Goal: Communication & Community: Answer question/provide support

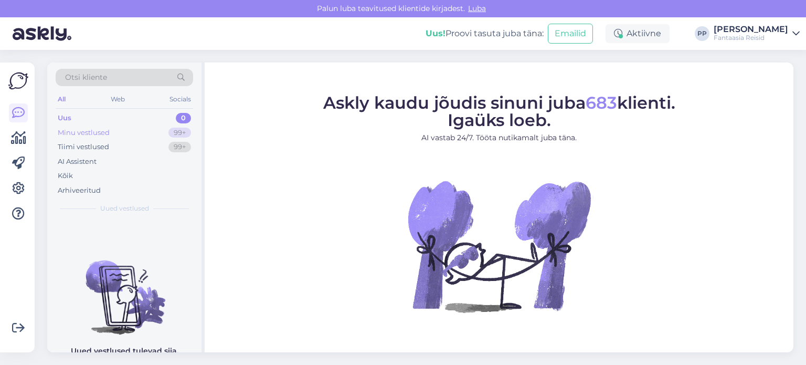
click at [86, 136] on div "Minu vestlused" at bounding box center [84, 133] width 52 height 10
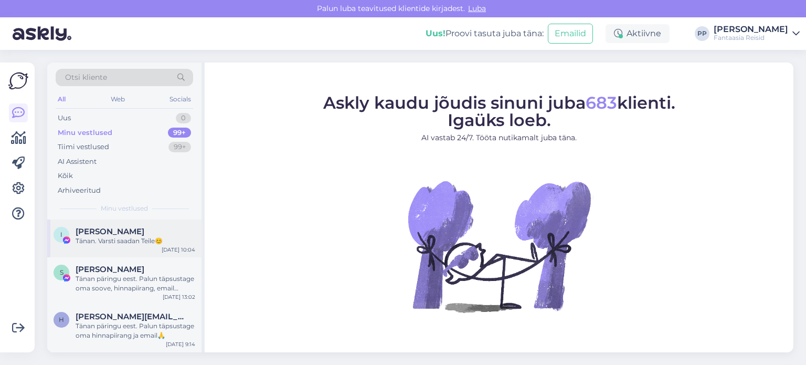
click at [135, 239] on div "Tänan. Varsti saadan Teile😊" at bounding box center [136, 240] width 120 height 9
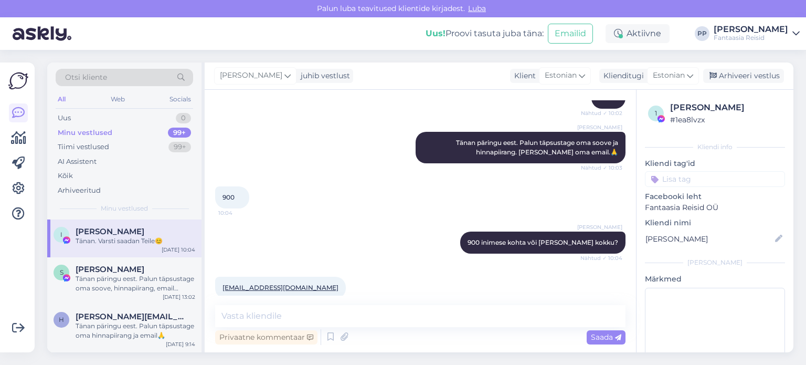
scroll to position [302, 0]
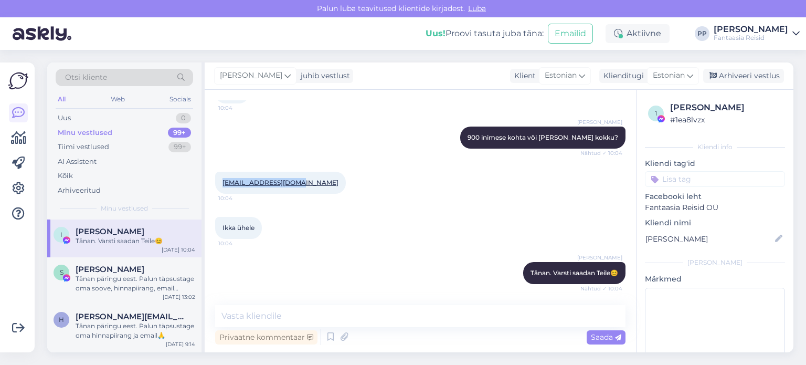
drag, startPoint x: 299, startPoint y: 182, endPoint x: 223, endPoint y: 184, distance: 76.1
click at [223, 184] on div "Irinaand65@gmail.com 10:04" at bounding box center [280, 183] width 131 height 22
copy link "[EMAIL_ADDRESS][DOMAIN_NAME]"
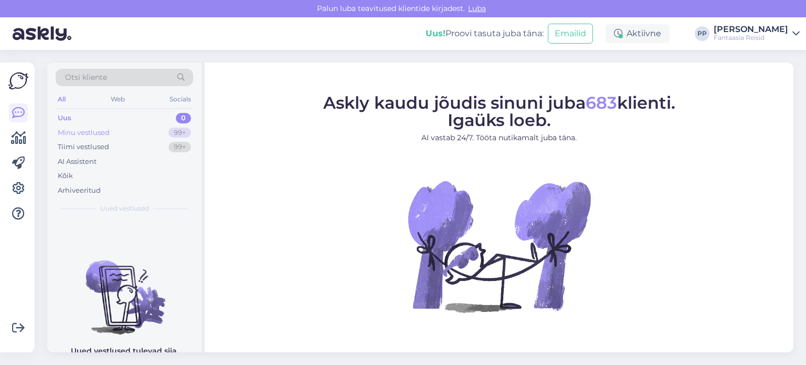
drag, startPoint x: 89, startPoint y: 130, endPoint x: 109, endPoint y: 155, distance: 32.5
click at [89, 130] on div "Minu vestlused" at bounding box center [84, 133] width 52 height 10
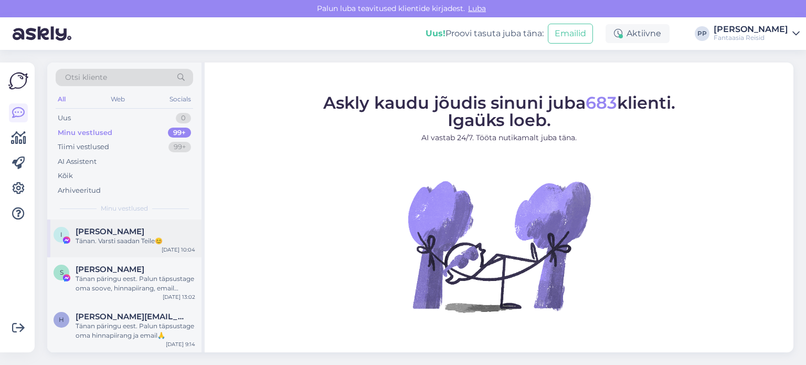
click at [123, 248] on div "I [PERSON_NAME]. Varsti saadan Teile😊 [DATE] 10:04" at bounding box center [124, 238] width 154 height 38
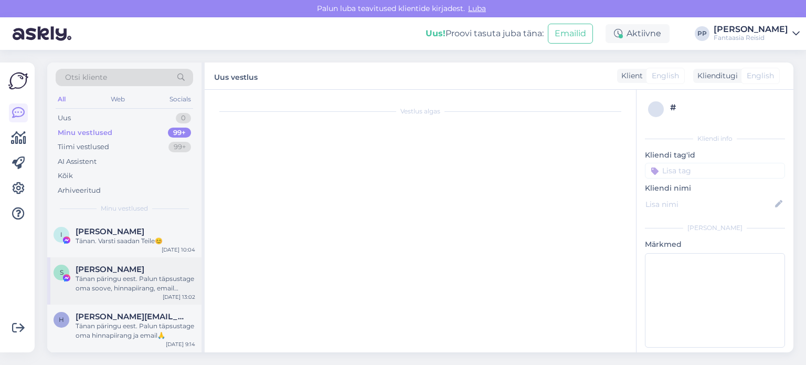
scroll to position [302, 0]
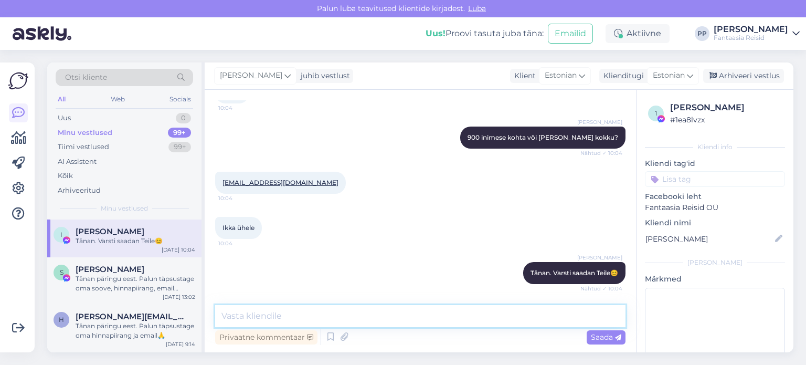
click at [271, 321] on textarea at bounding box center [420, 316] width 410 height 22
type textarea "Saatsin Teile reisipakkumised emailile"
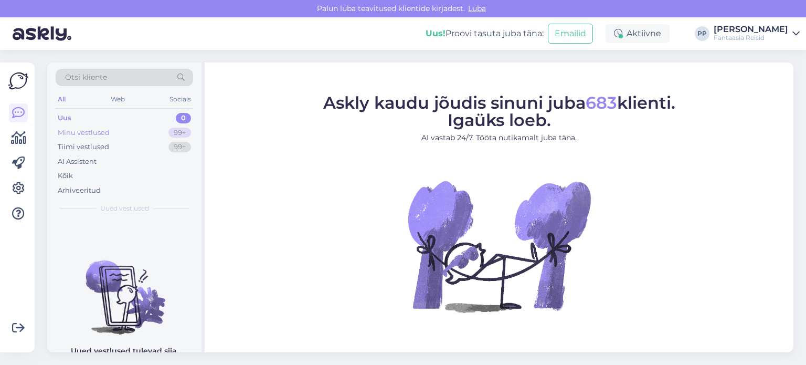
click at [115, 133] on div "Minu vestlused 99+" at bounding box center [124, 132] width 137 height 15
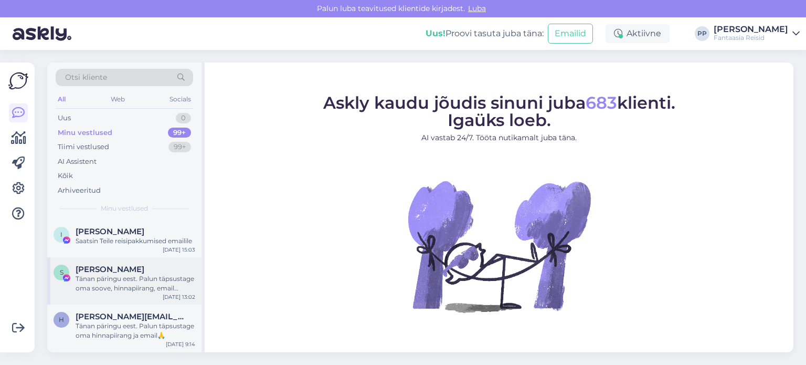
click at [110, 273] on span "[PERSON_NAME]" at bounding box center [110, 269] width 69 height 9
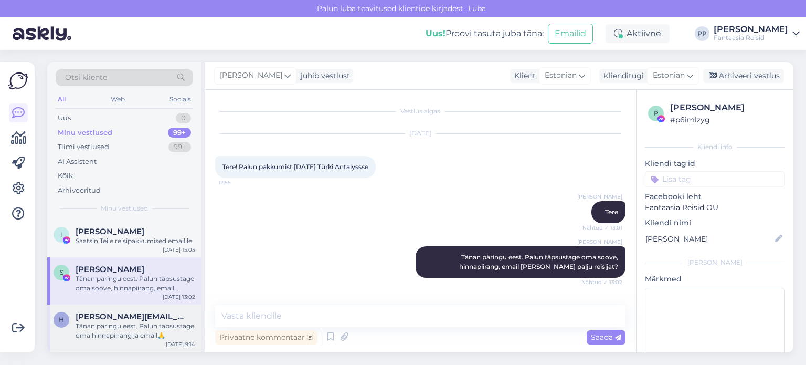
click at [121, 312] on span "[PERSON_NAME][EMAIL_ADDRESS][DOMAIN_NAME]" at bounding box center [130, 316] width 109 height 9
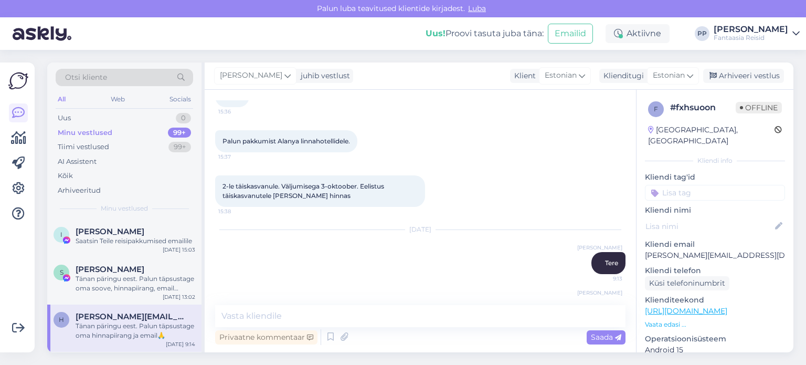
scroll to position [115, 0]
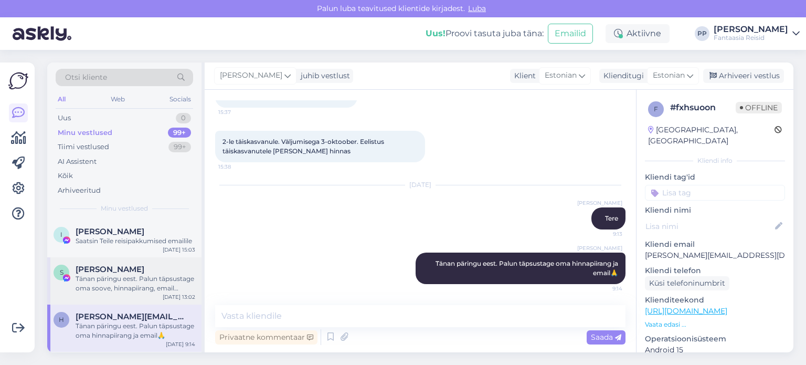
click at [92, 279] on div "Tänan päringu eest. Palun täpsustage oma soove, hinnapiirang, email [PERSON_NAM…" at bounding box center [136, 283] width 120 height 19
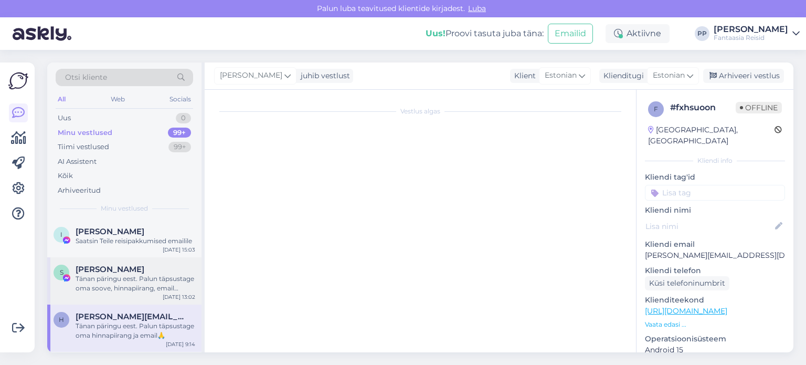
scroll to position [0, 0]
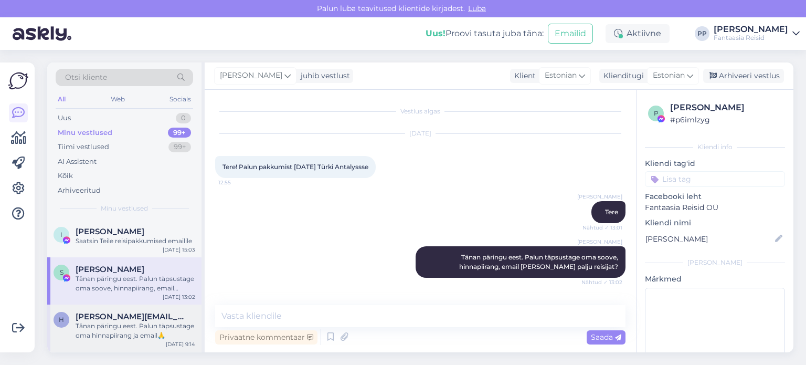
click at [91, 316] on span "[PERSON_NAME][EMAIL_ADDRESS][DOMAIN_NAME]" at bounding box center [130, 316] width 109 height 9
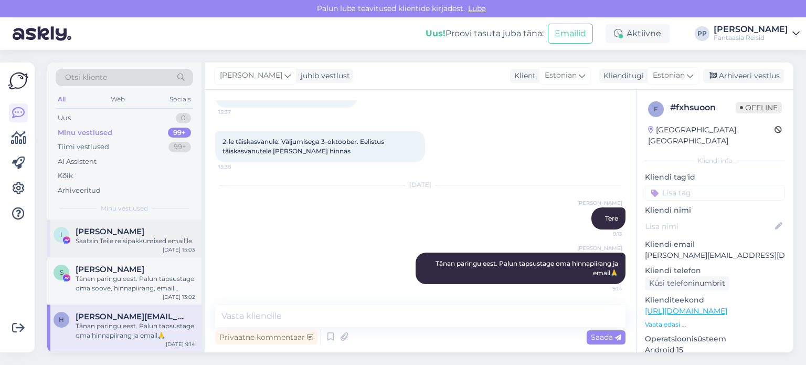
click at [126, 230] on div "[PERSON_NAME]" at bounding box center [136, 231] width 120 height 9
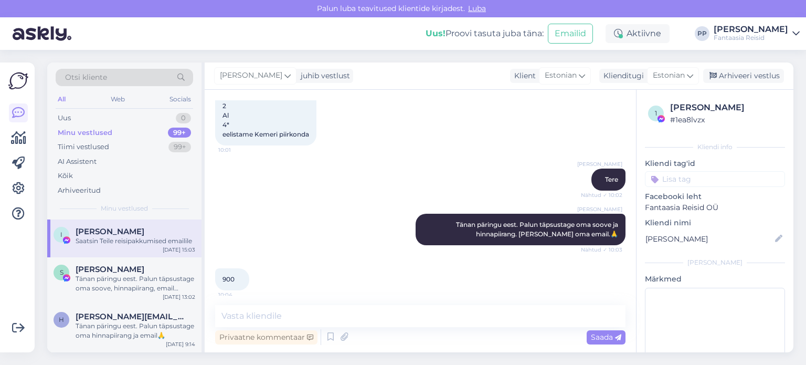
scroll to position [347, 0]
